Goal: Task Accomplishment & Management: Manage account settings

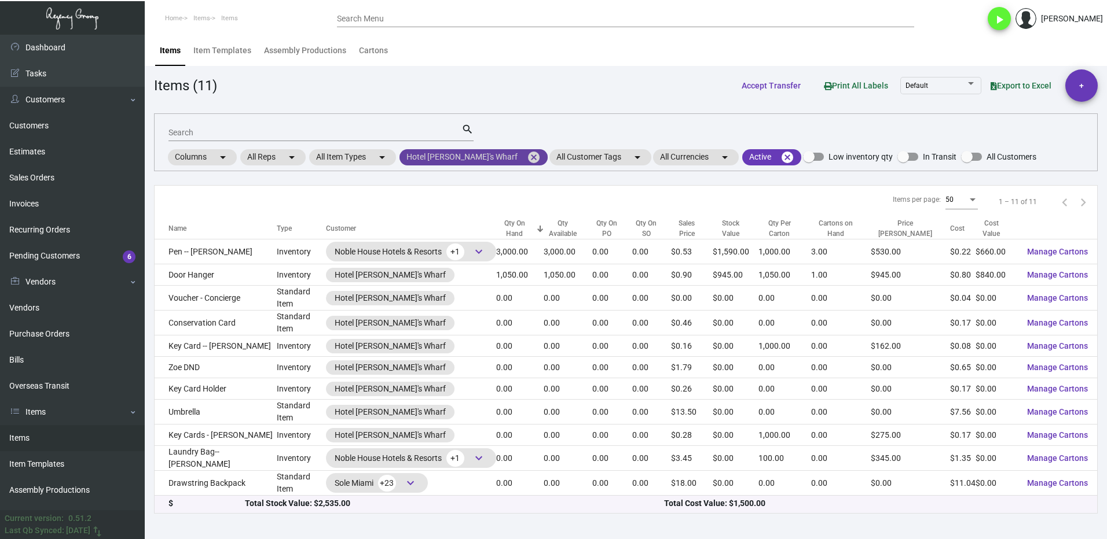
click at [531, 159] on mat-icon "cancel" at bounding box center [534, 157] width 14 height 14
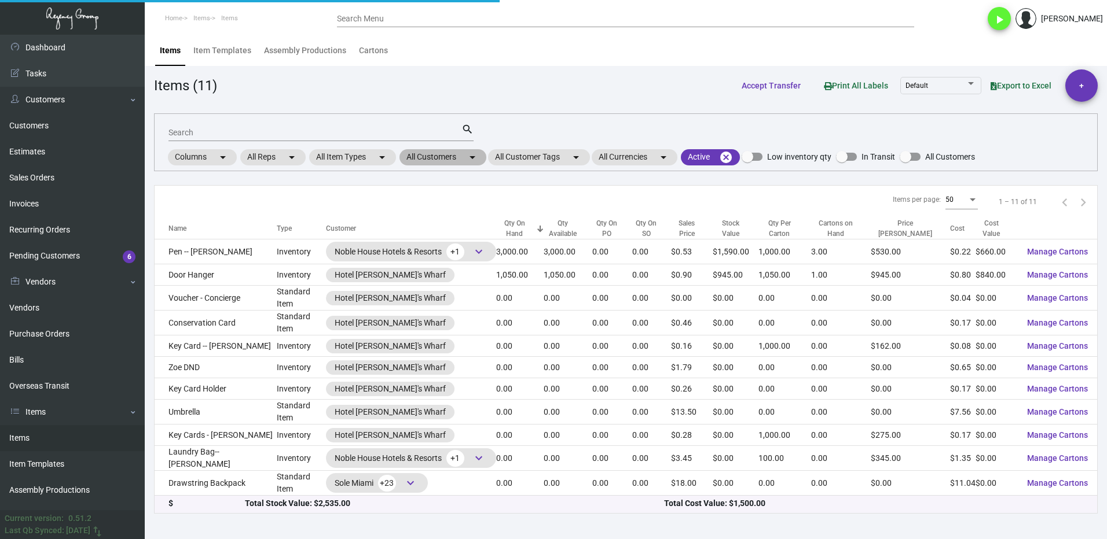
click at [473, 157] on mat-icon "arrow_drop_down" at bounding box center [472, 157] width 14 height 14
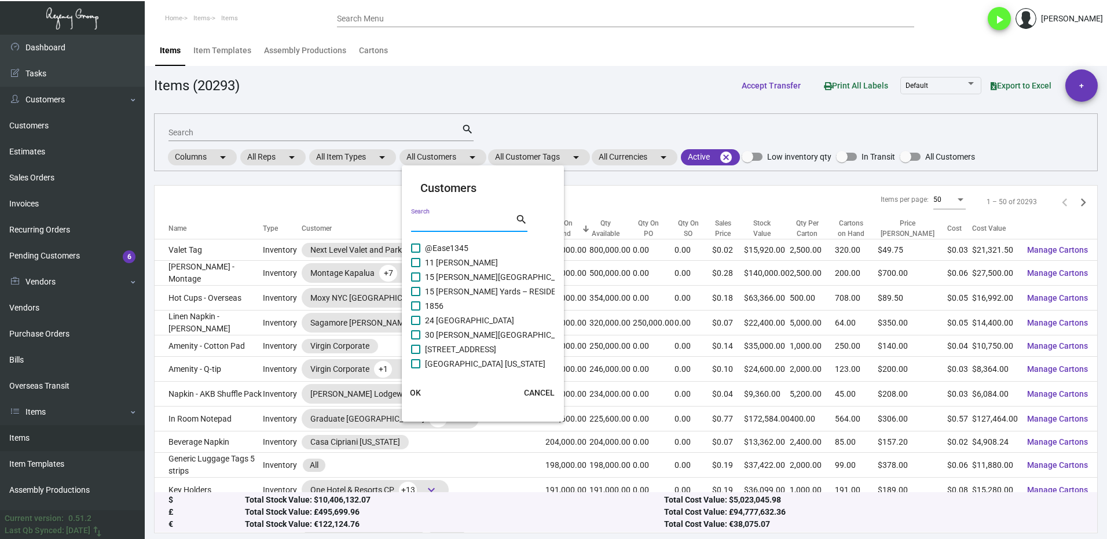
click at [457, 224] on input "Search" at bounding box center [463, 223] width 104 height 9
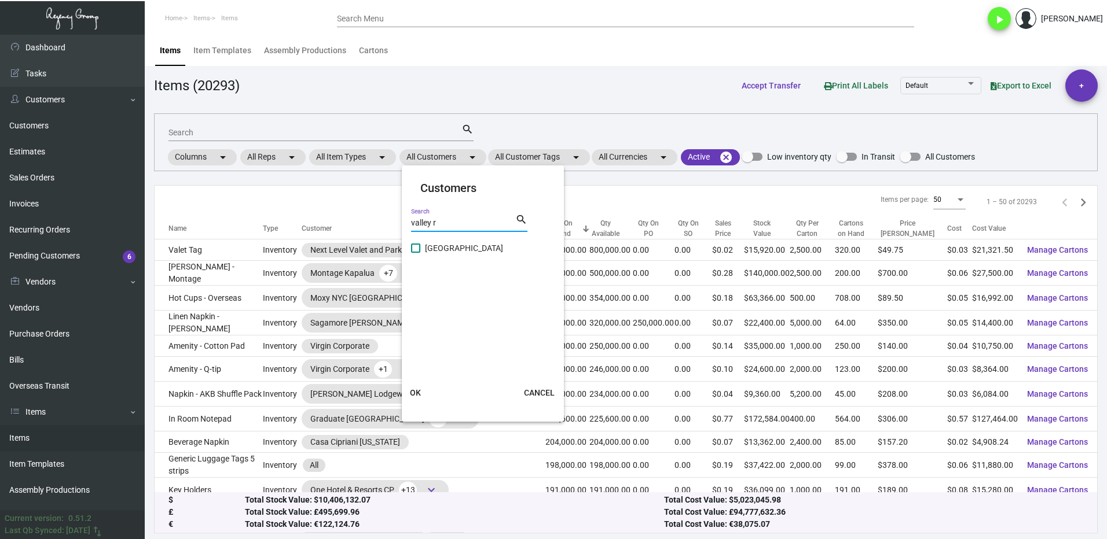
type input "valley r"
click at [437, 249] on span "[GEOGRAPHIC_DATA]" at bounding box center [464, 248] width 78 height 14
click at [416, 253] on input "[GEOGRAPHIC_DATA]" at bounding box center [415, 253] width 1 height 1
checkbox input "true"
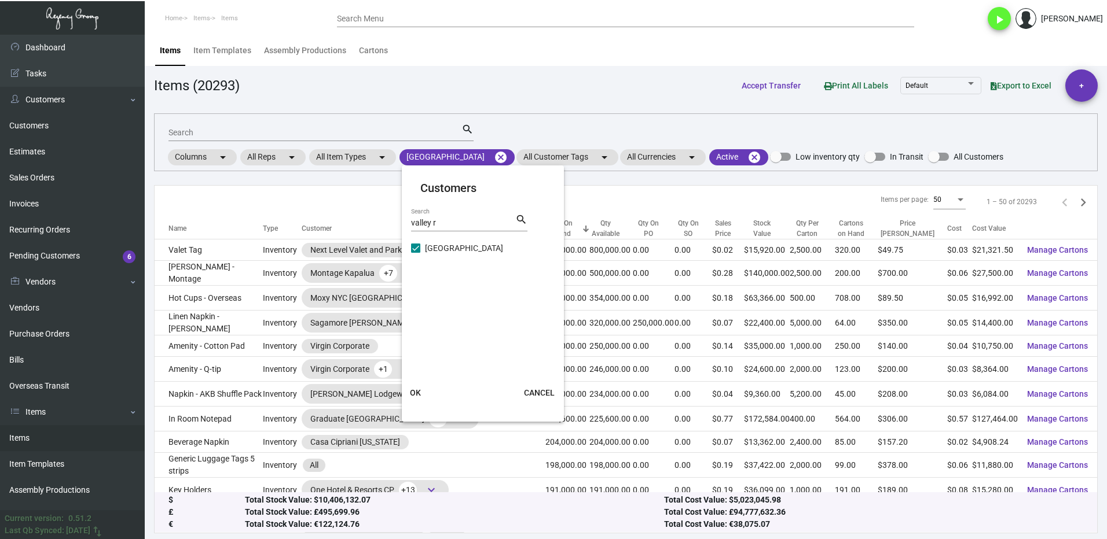
click at [418, 391] on span "OK" at bounding box center [415, 392] width 11 height 9
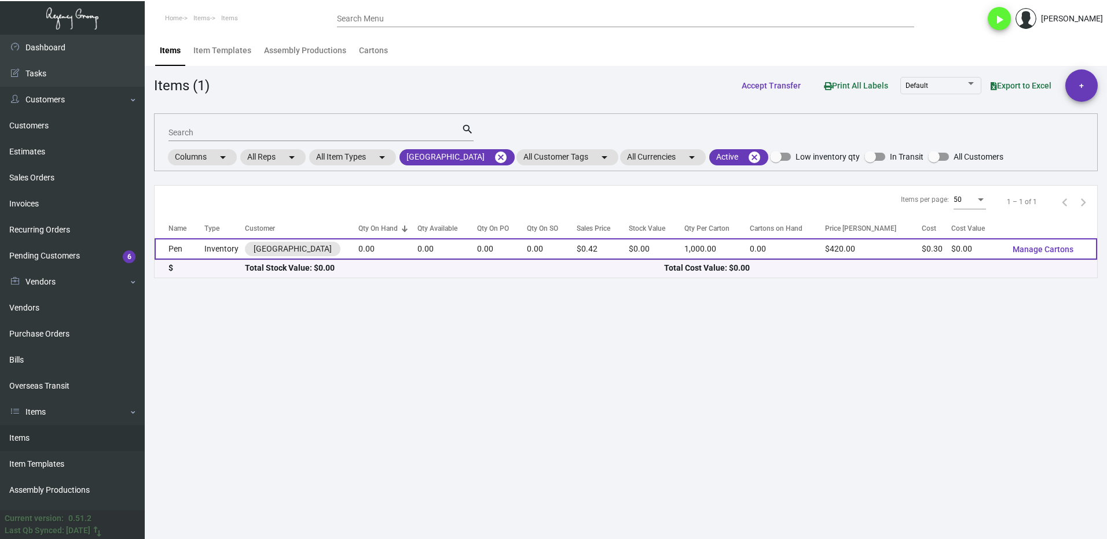
click at [194, 250] on td "Pen" at bounding box center [180, 248] width 50 height 21
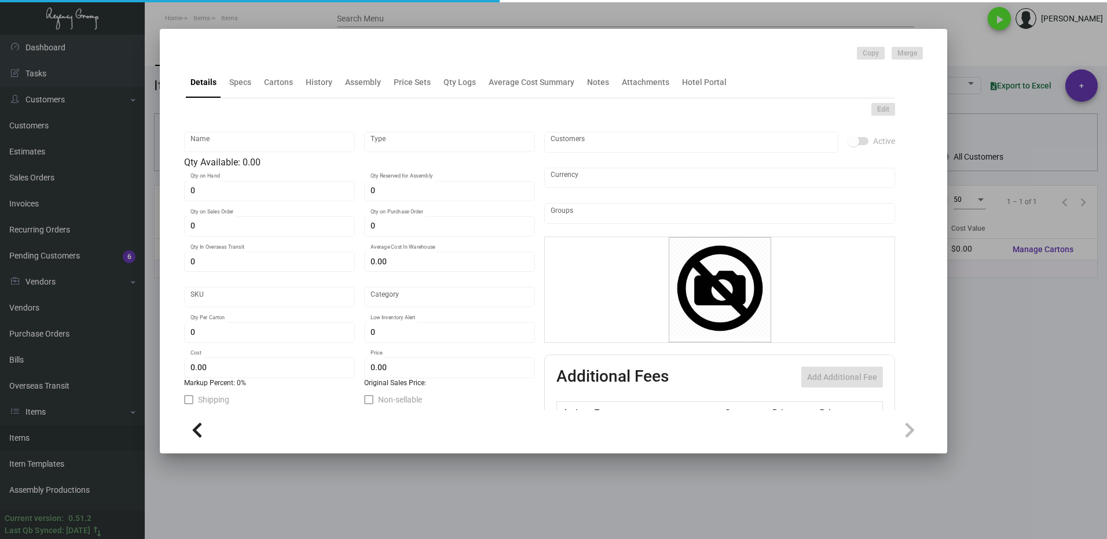
type input "Pen"
type input "Inventory"
type input "$ 0.00"
type input "900"
type input "Standard"
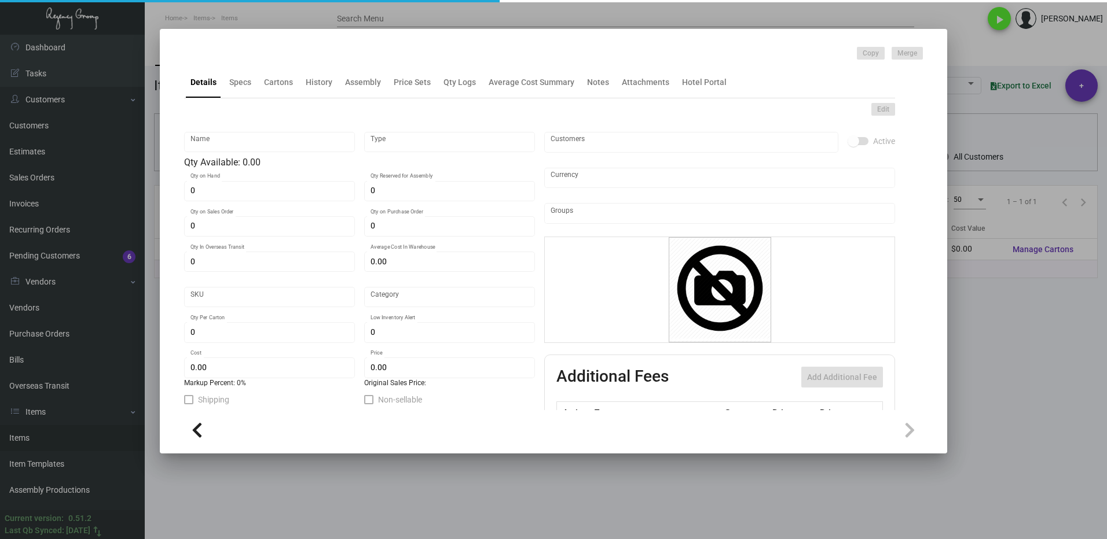
type input "1,000"
type input "$ 0.30"
type input "$ 0.42"
type textarea "[GEOGRAPHIC_DATA] pen: metal twist style pen, white barrel . silver parts and c…"
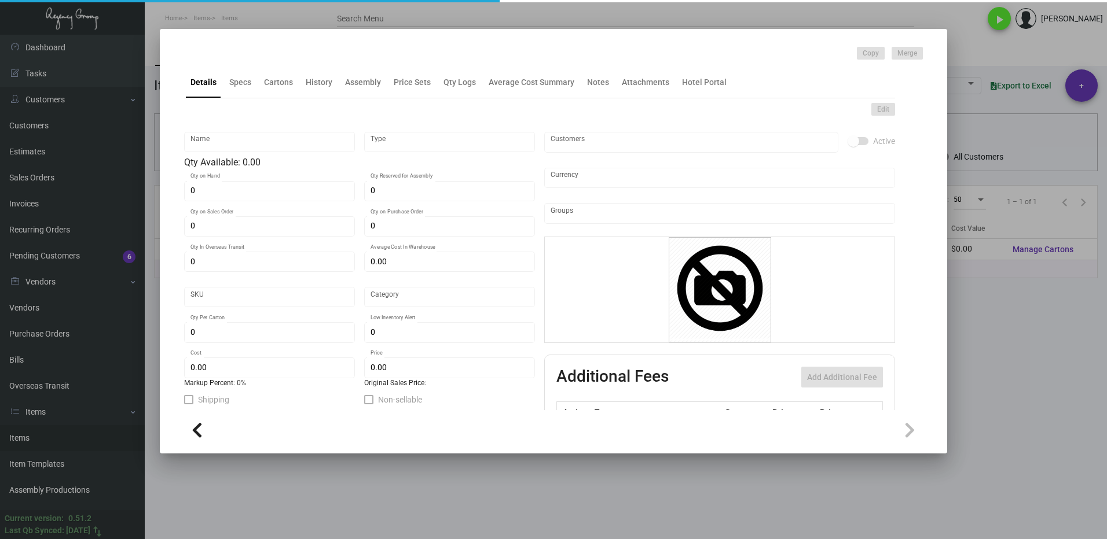
checkbox input "true"
type input "United States Dollar $"
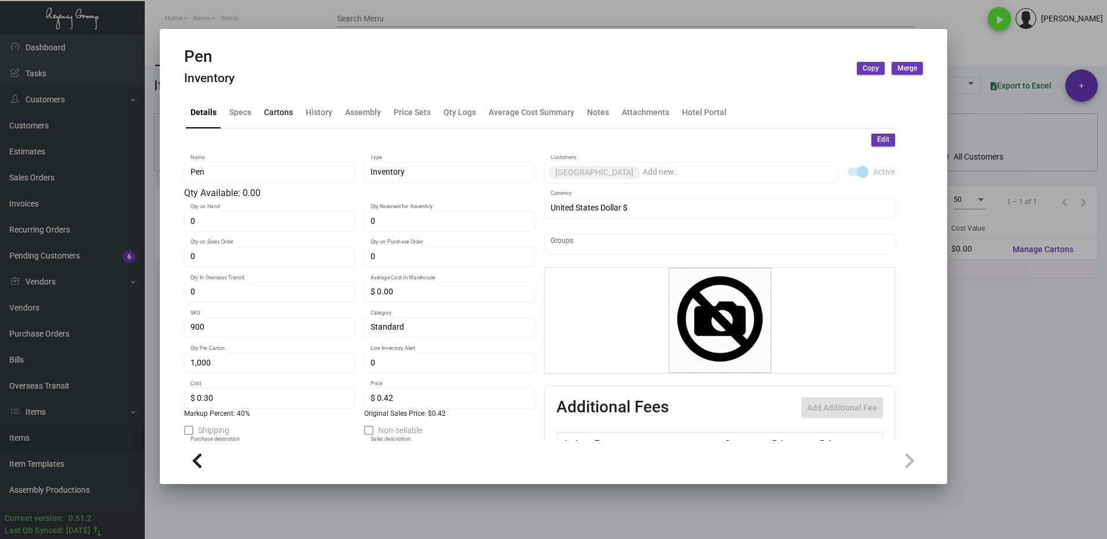
click at [285, 116] on div "Cartons" at bounding box center [278, 112] width 29 height 12
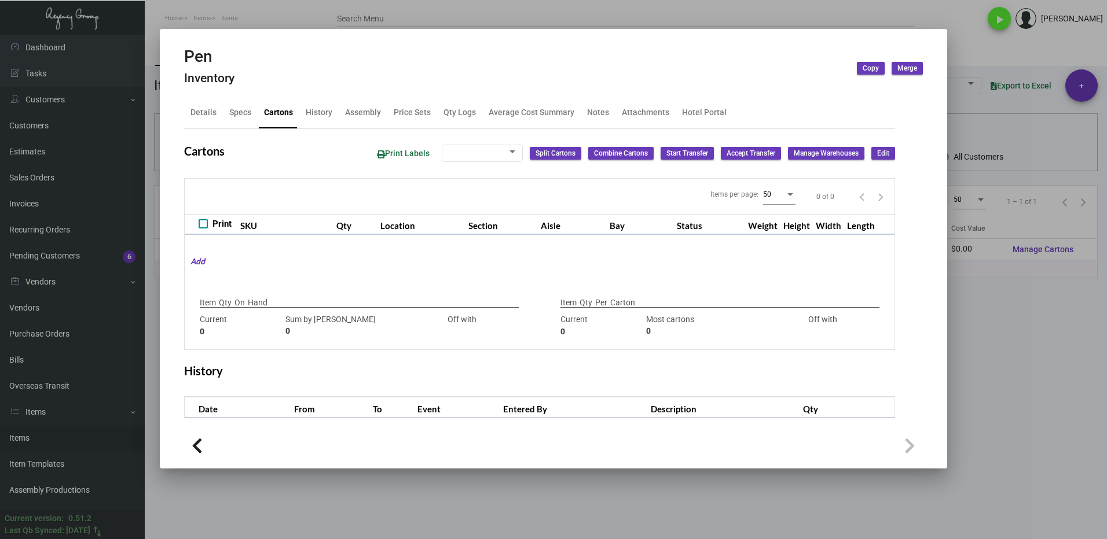
type input "15000"
type input "-15000"
type input "1,000"
type input "1000"
type input "0"
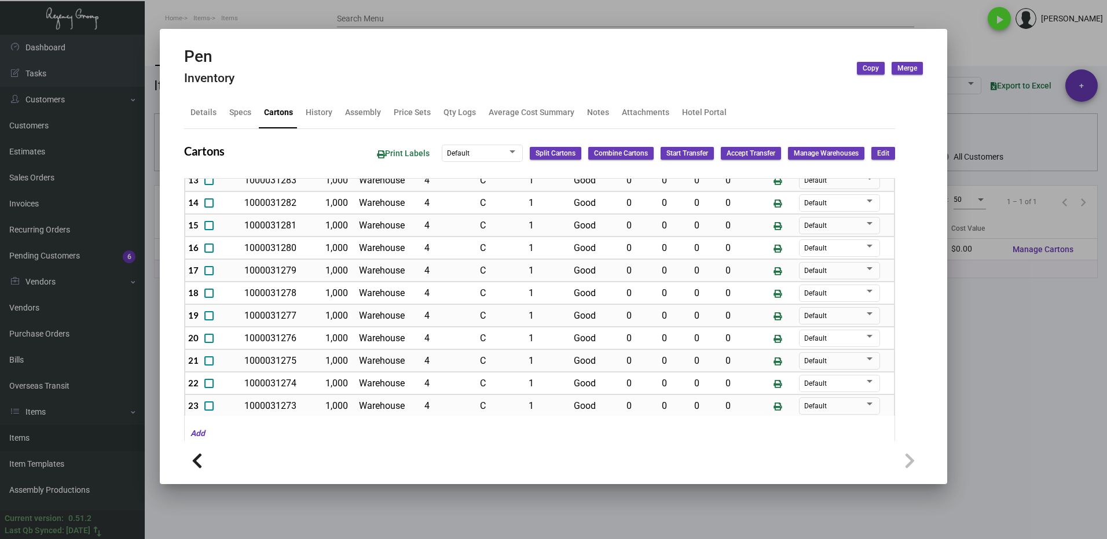
scroll to position [347, 0]
